Goal: Information Seeking & Learning: Understand process/instructions

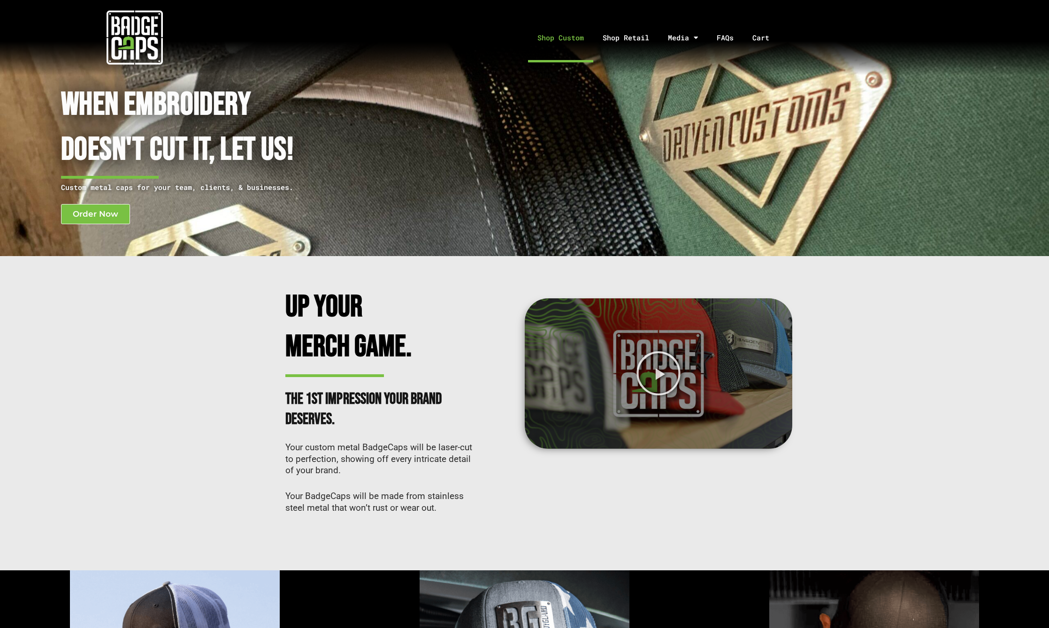
click at [519, 38] on link "Shop Custom" at bounding box center [560, 37] width 65 height 49
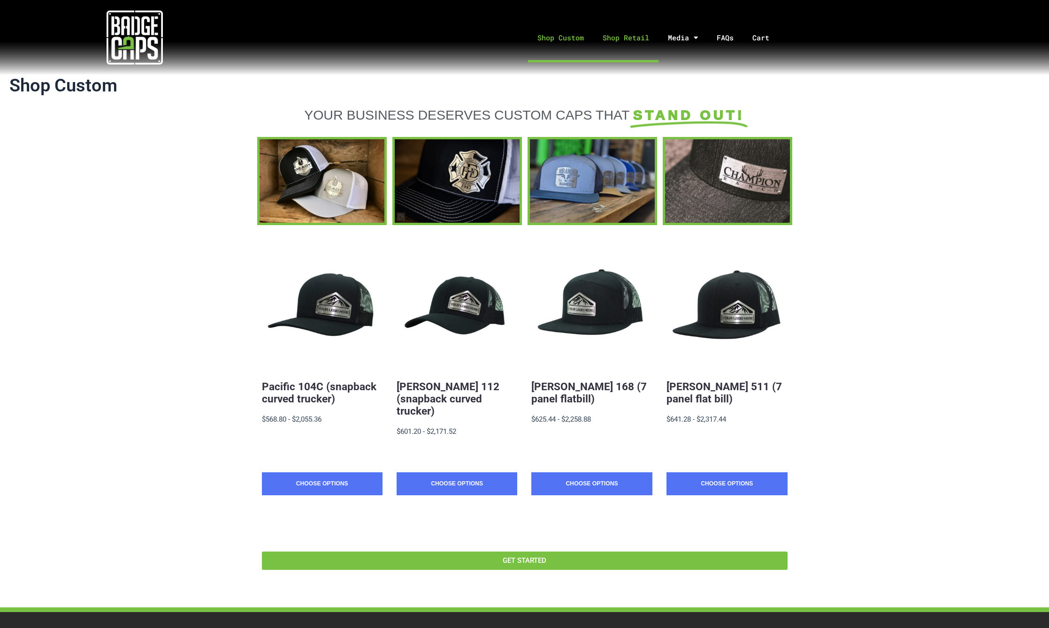
click at [631, 33] on link "Shop Retail" at bounding box center [625, 37] width 65 height 49
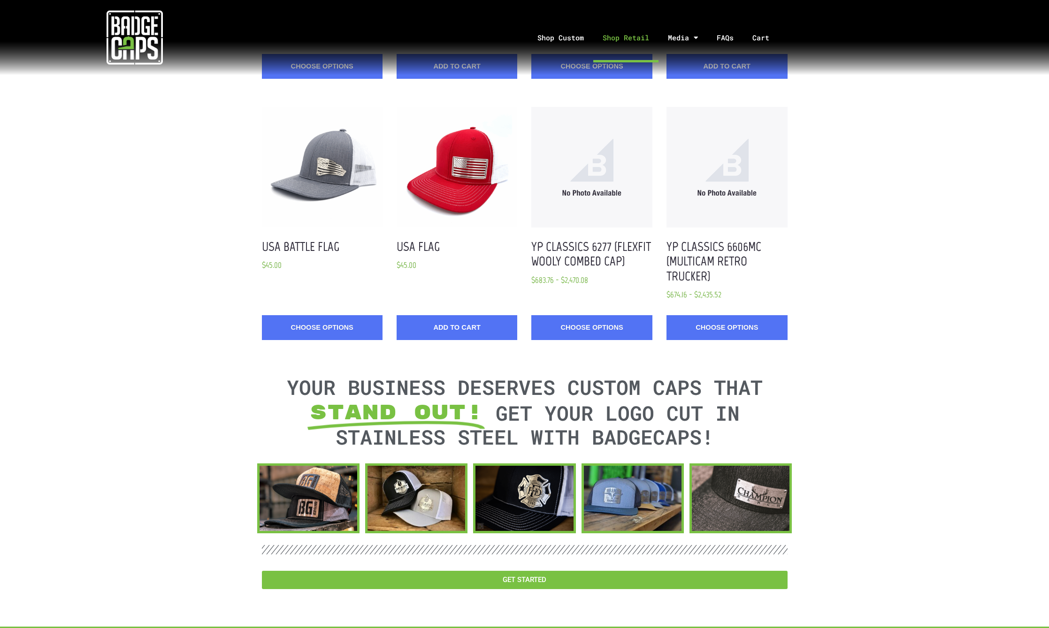
scroll to position [1361, 0]
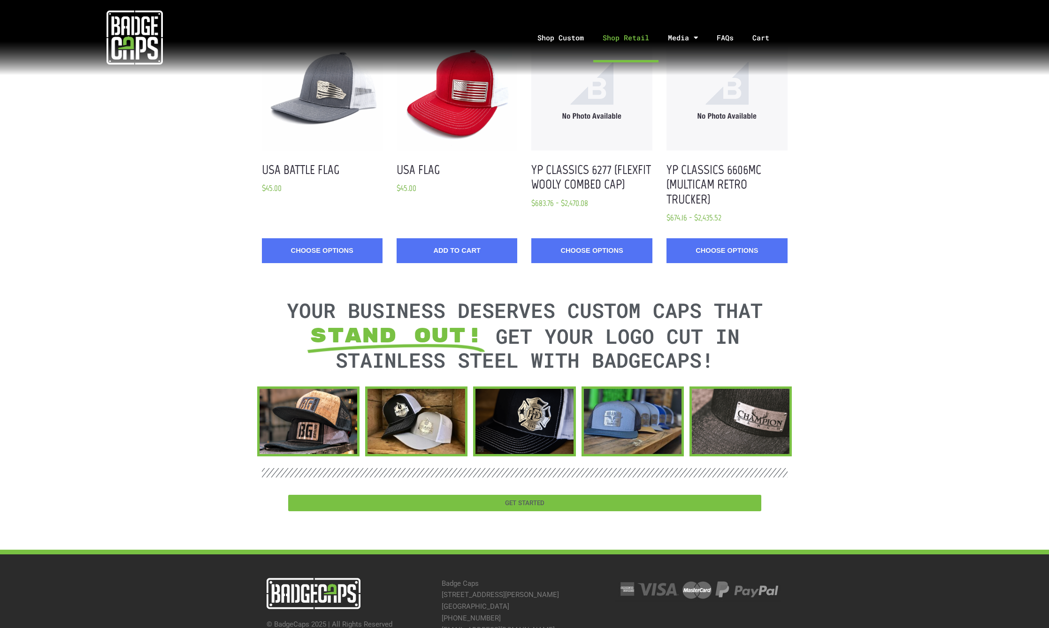
click at [679, 500] on span "GET STARTED" at bounding box center [524, 503] width 453 height 7
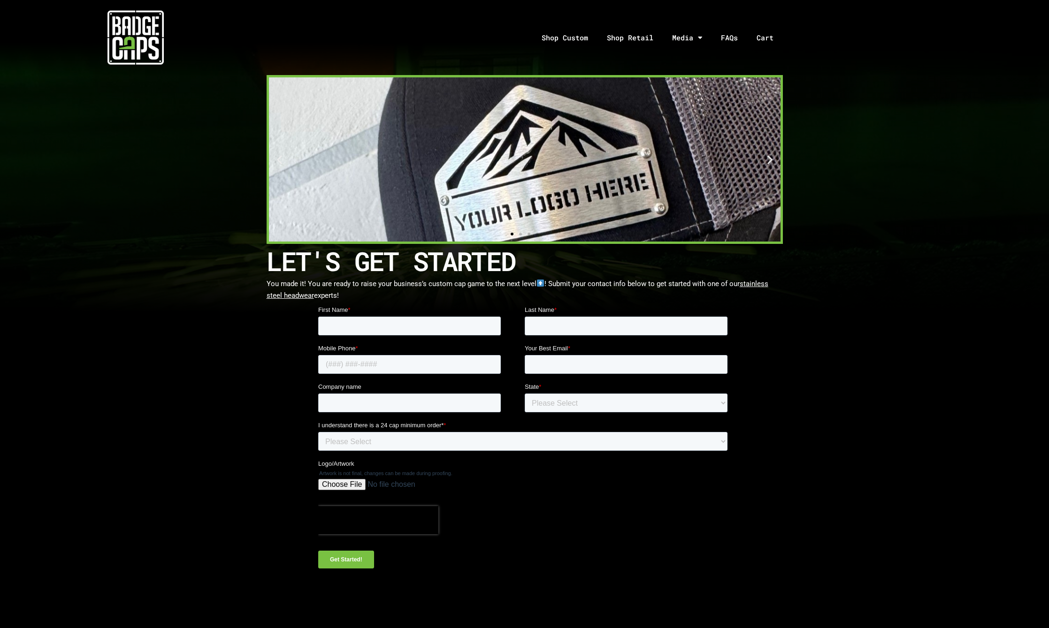
drag, startPoint x: 315, startPoint y: 355, endPoint x: 295, endPoint y: 112, distance: 243.9
